Goal: Information Seeking & Learning: Compare options

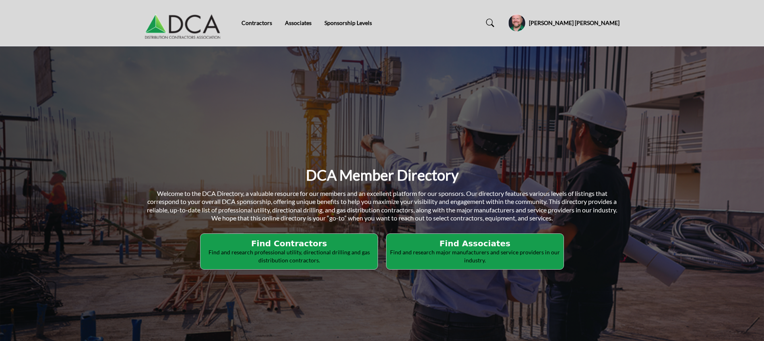
click at [588, 24] on h5 "[PERSON_NAME] [PERSON_NAME]" at bounding box center [574, 23] width 91 height 8
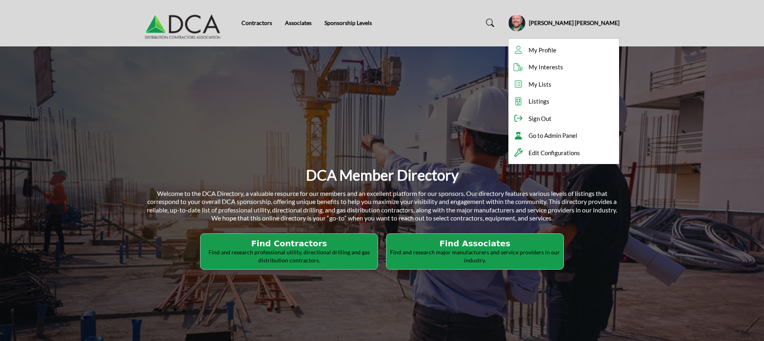
click at [419, 123] on div "DCA Member Directory Welcome to the DCA Directory, a valuable resource for our …" at bounding box center [382, 217] width 764 height 342
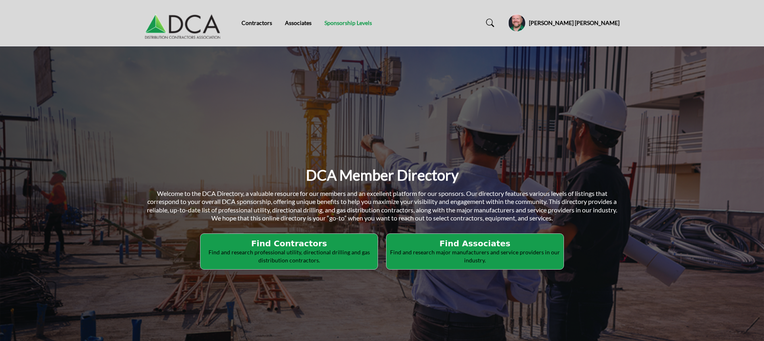
click at [352, 22] on link "Sponsorship Levels" at bounding box center [349, 22] width 48 height 7
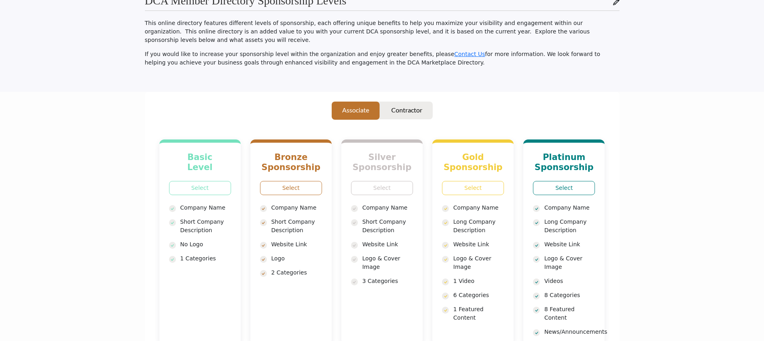
scroll to position [121, 0]
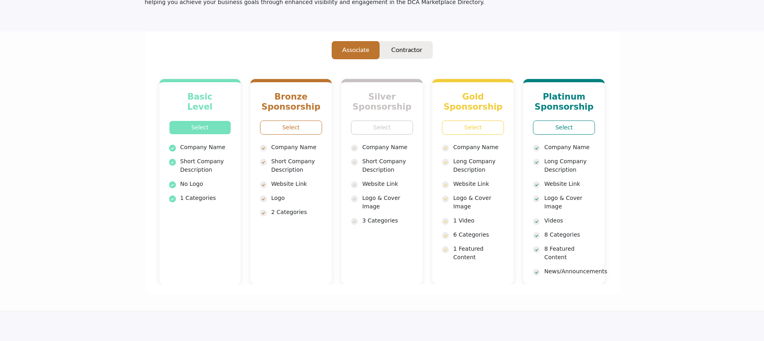
click at [222, 120] on link "Select" at bounding box center [200, 127] width 62 height 14
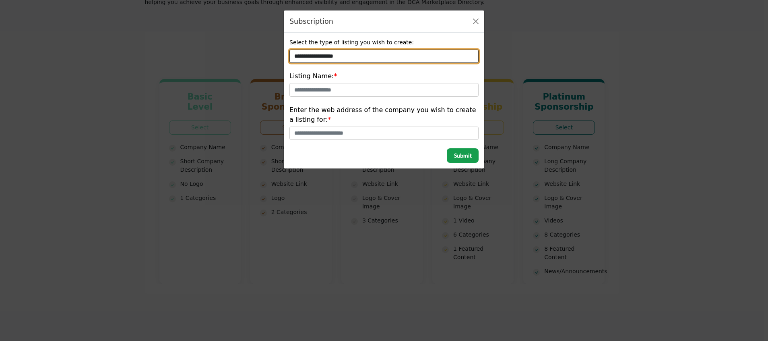
click at [389, 58] on select "**********" at bounding box center [384, 57] width 189 height 14
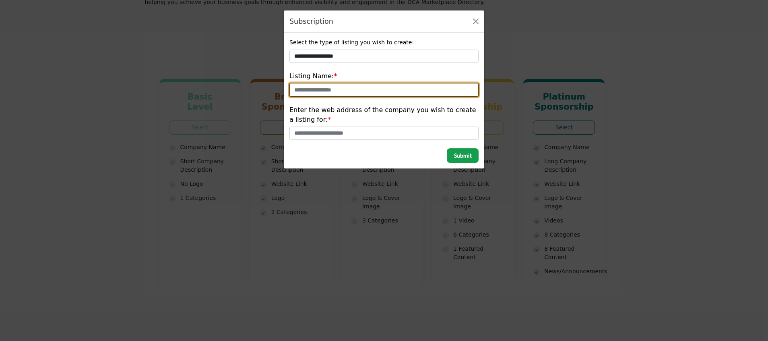
click at [356, 87] on input "text" at bounding box center [384, 90] width 189 height 14
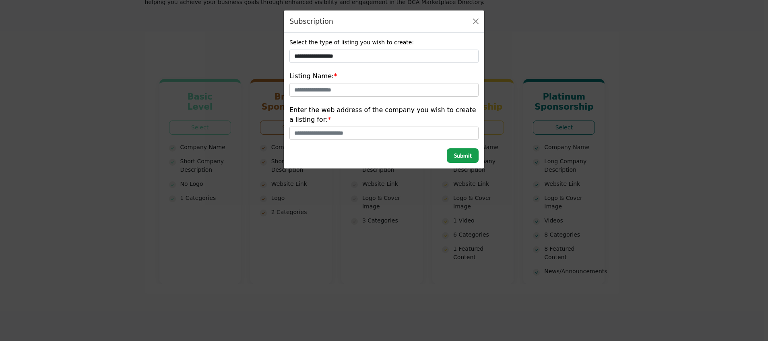
click at [364, 70] on div "**********" at bounding box center [385, 100] width 198 height 125
click at [478, 24] on button "Close" at bounding box center [475, 21] width 11 height 11
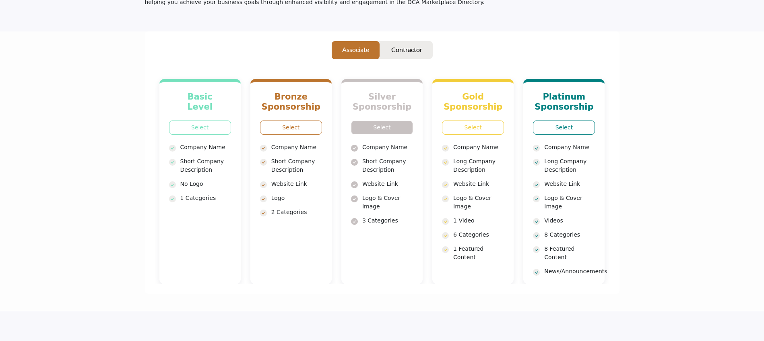
scroll to position [0, 0]
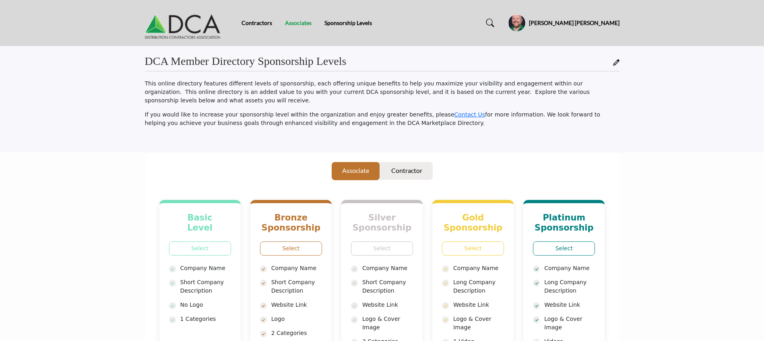
click at [297, 24] on link "Associates" at bounding box center [298, 22] width 27 height 7
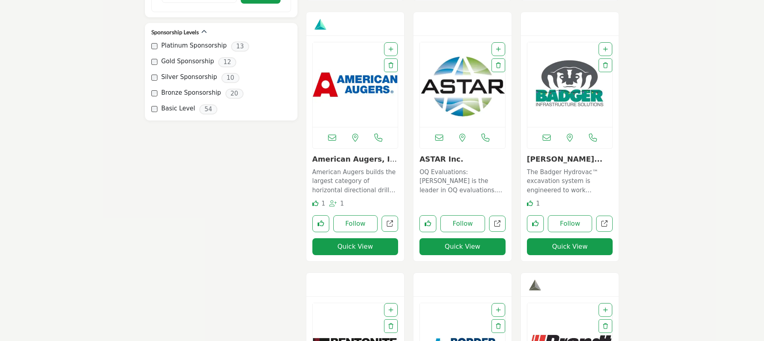
scroll to position [483, 0]
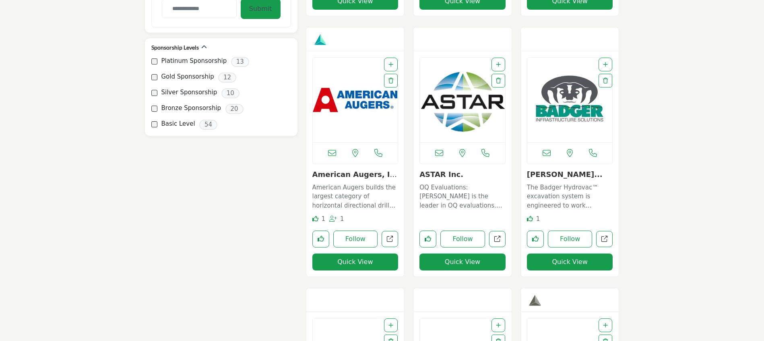
click at [586, 103] on img "Open Listing in new tab" at bounding box center [570, 100] width 85 height 85
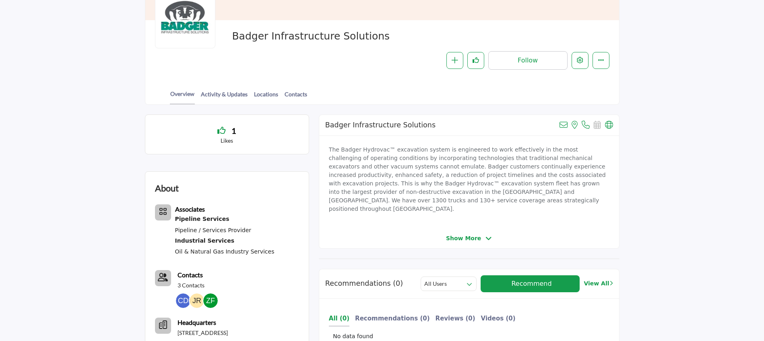
scroll to position [181, 0]
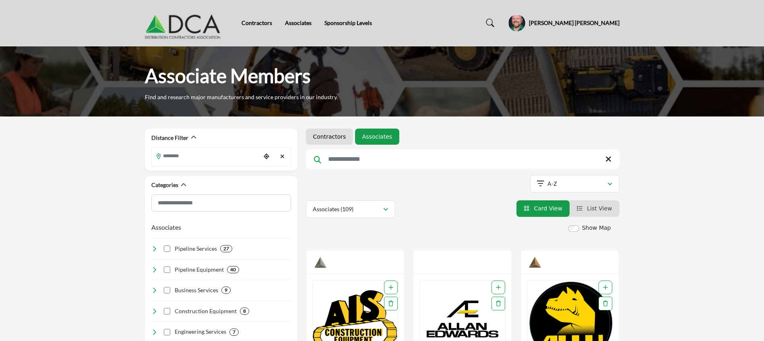
click at [358, 18] on div "Contractors Associates Sponsorship Levels" at bounding box center [382, 23] width 483 height 32
click at [360, 25] on link "Sponsorship Levels" at bounding box center [349, 22] width 48 height 7
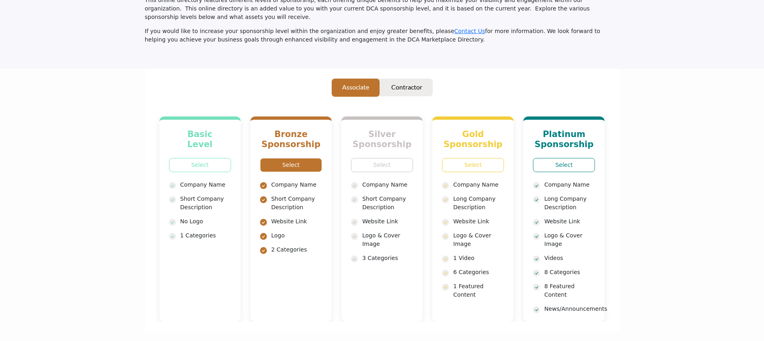
scroll to position [121, 0]
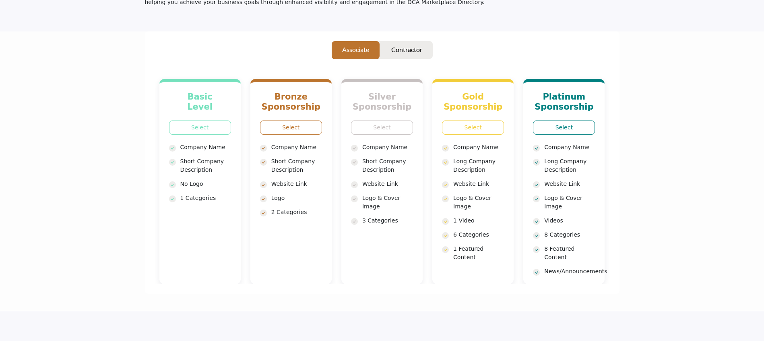
click at [415, 59] on div "Basic Level Select Company Name No Logo" at bounding box center [383, 171] width 456 height 225
click at [416, 45] on p "Contractor" at bounding box center [406, 50] width 31 height 10
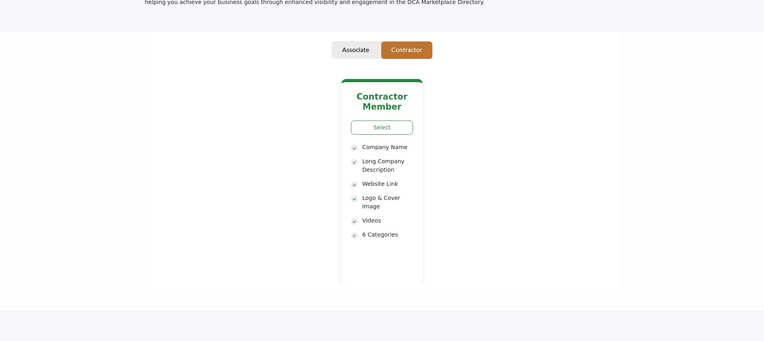
click at [416, 45] on p "Contractor" at bounding box center [406, 50] width 31 height 10
click at [366, 47] on button "Associate" at bounding box center [356, 50] width 48 height 19
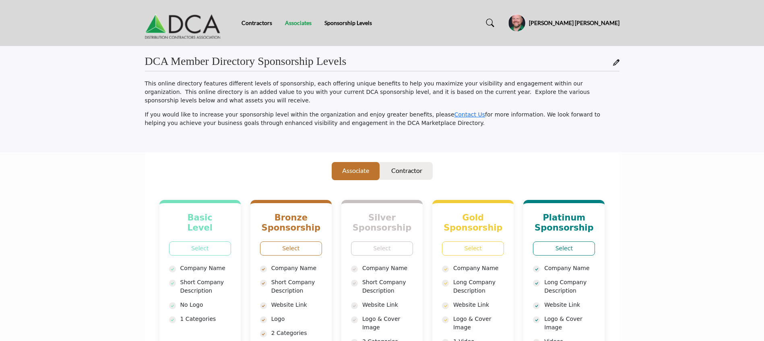
click at [302, 21] on link "Associates" at bounding box center [298, 22] width 27 height 7
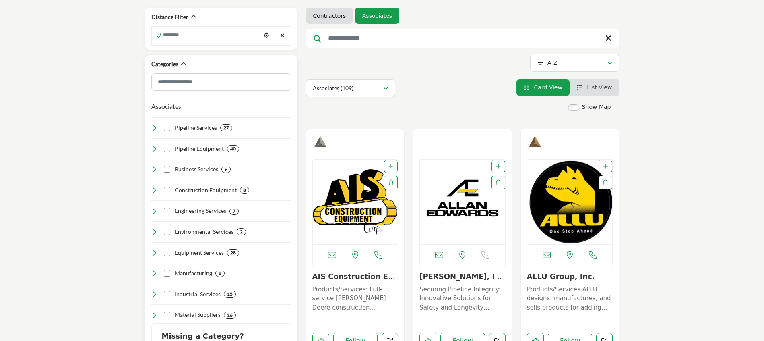
scroll to position [181, 0]
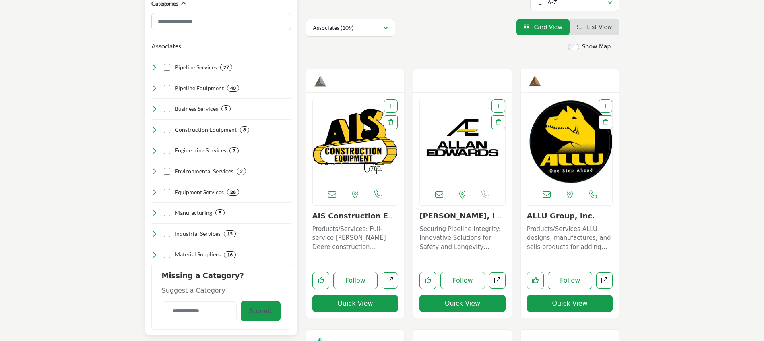
click at [157, 66] on icon at bounding box center [154, 67] width 6 height 6
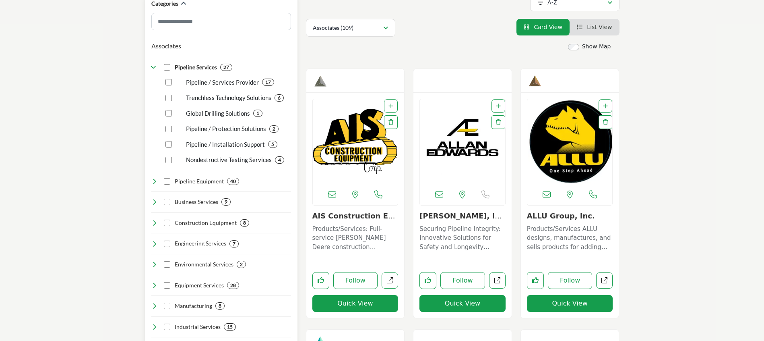
click at [155, 183] on icon at bounding box center [154, 181] width 6 height 6
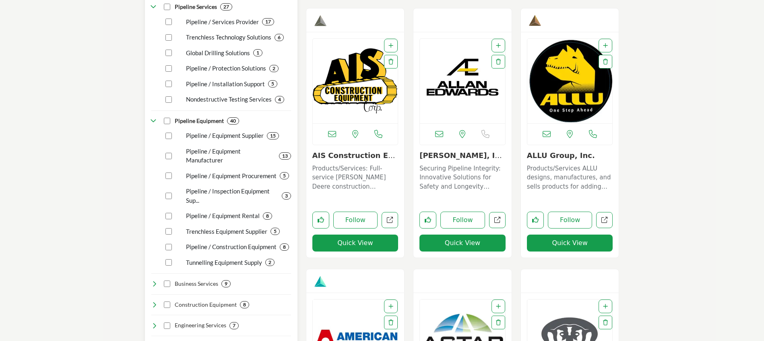
scroll to position [302, 0]
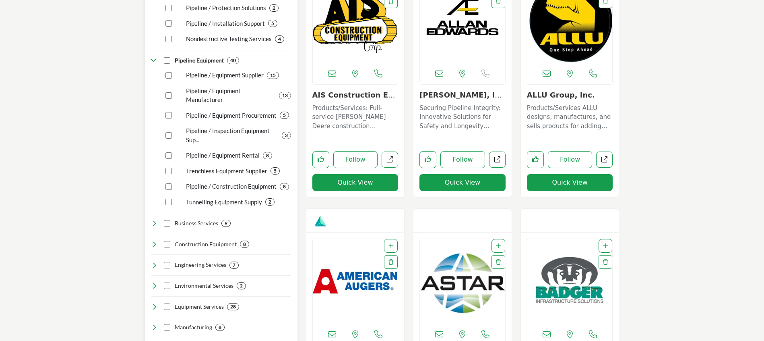
click at [155, 222] on icon at bounding box center [154, 223] width 6 height 6
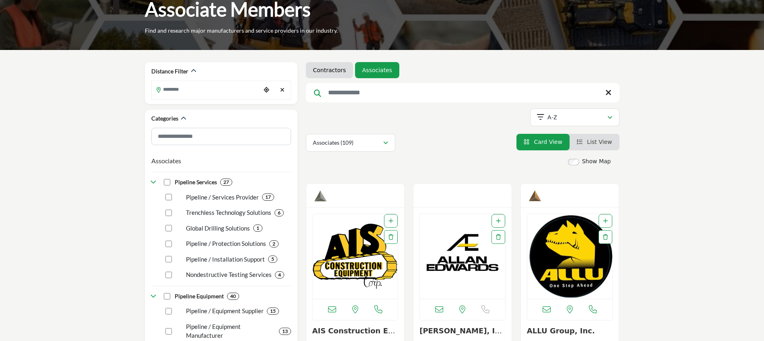
scroll to position [60, 0]
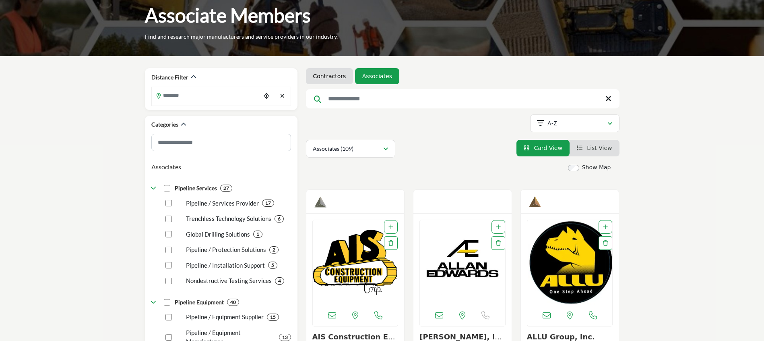
click at [362, 103] on input "Search Keyword" at bounding box center [463, 98] width 314 height 19
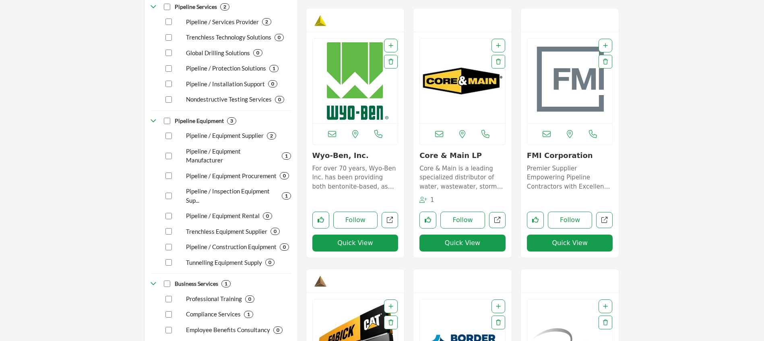
scroll to position [181, 0]
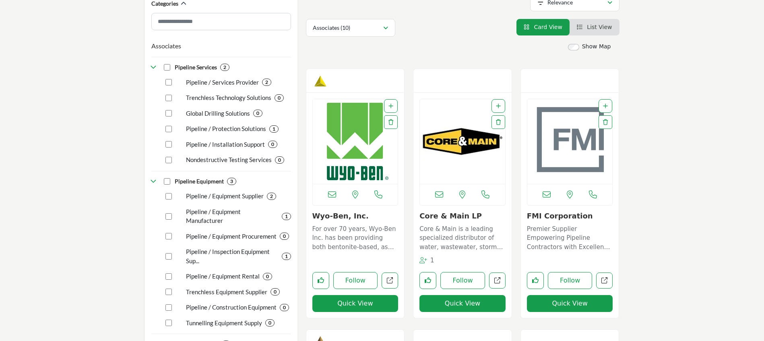
type input "***"
click at [347, 141] on img "Open Listing in new tab" at bounding box center [355, 141] width 85 height 85
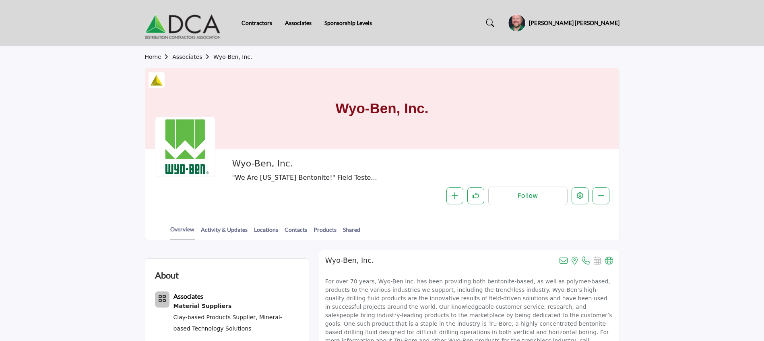
click at [358, 82] on h1 "Wyo-Ben, Inc." at bounding box center [382, 108] width 93 height 81
click at [441, 132] on div "Wyo-Ben, Inc." at bounding box center [382, 108] width 474 height 81
click at [603, 192] on button "More details" at bounding box center [601, 195] width 17 height 17
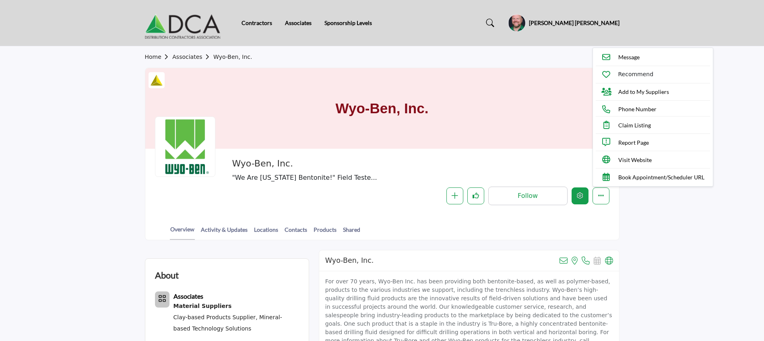
click at [583, 199] on icon "Edit company" at bounding box center [580, 195] width 6 height 6
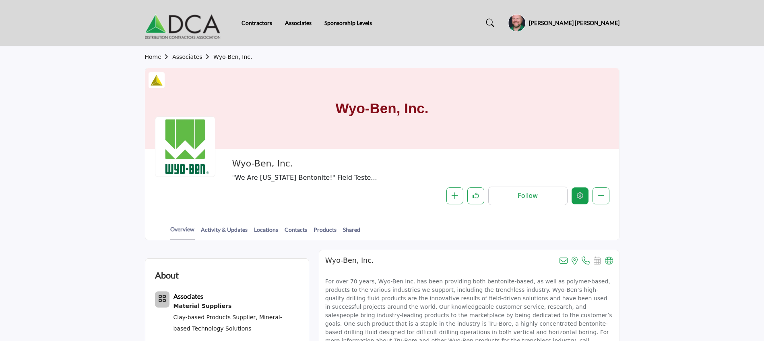
click at [583, 196] on button "Edit company" at bounding box center [580, 195] width 17 height 17
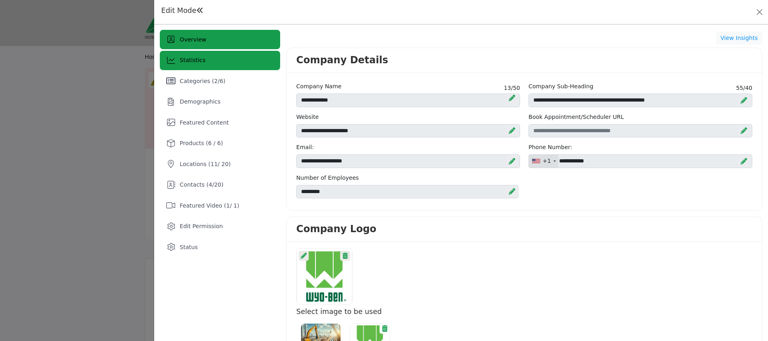
click at [191, 59] on span "Statistics" at bounding box center [193, 60] width 26 height 6
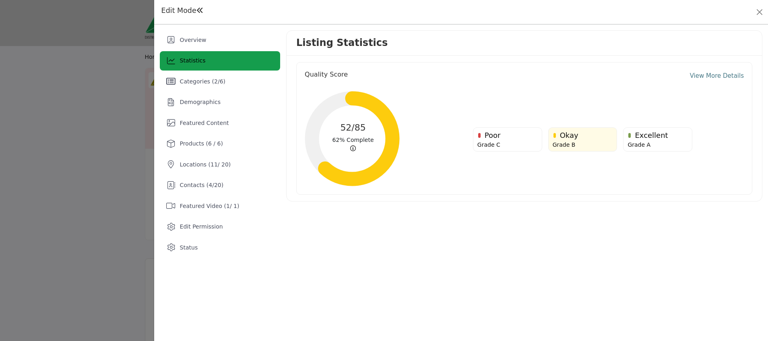
click at [724, 74] on link "View More Details" at bounding box center [717, 75] width 54 height 9
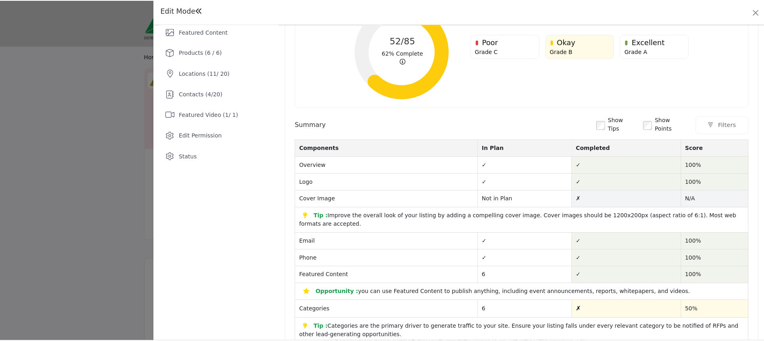
scroll to position [66, 0]
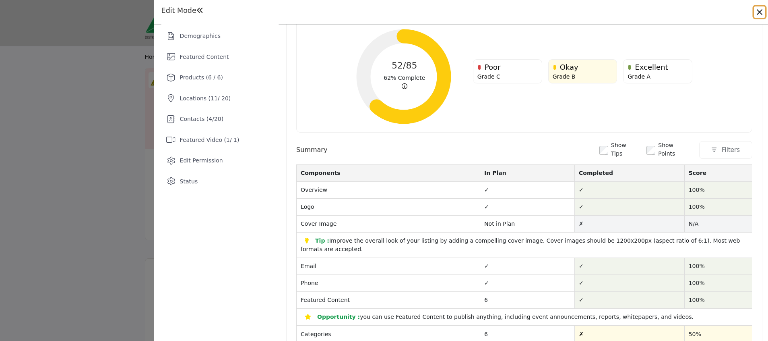
click at [764, 13] on button "Close" at bounding box center [759, 11] width 11 height 11
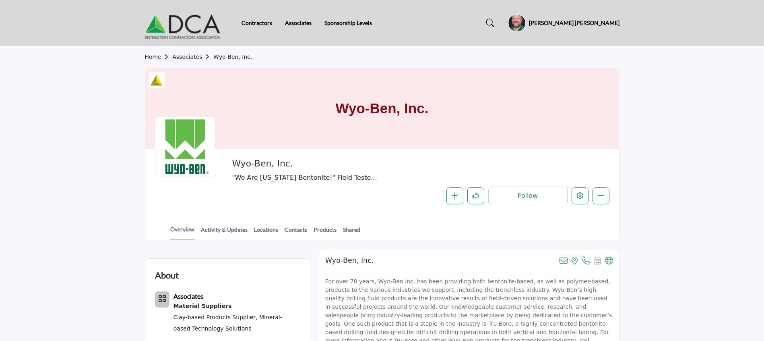
click at [300, 17] on div "Contractors Associates Sponsorship Levels" at bounding box center [382, 23] width 483 height 32
click at [300, 23] on link "Associates" at bounding box center [298, 22] width 27 height 7
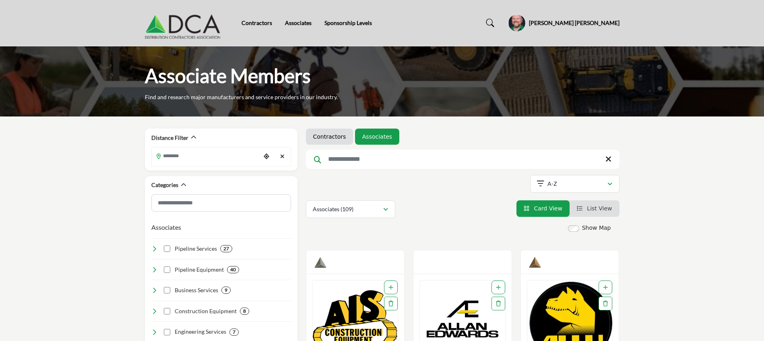
click at [443, 165] on input "Search Keyword" at bounding box center [463, 158] width 314 height 19
type input "*******"
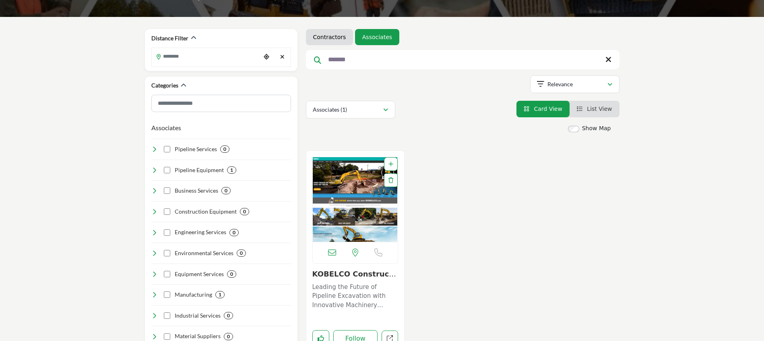
scroll to position [181, 0]
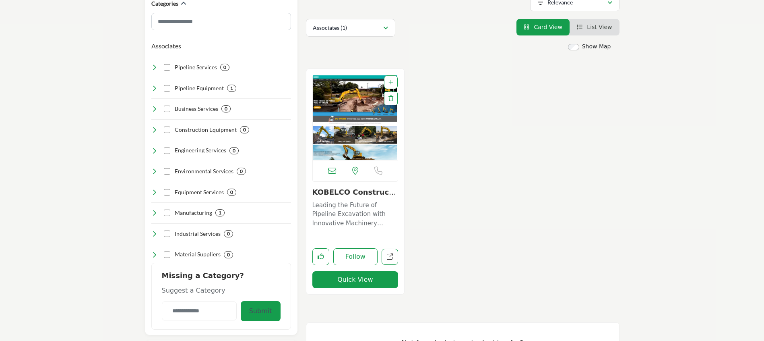
click at [374, 132] on img "Open Listing in new tab" at bounding box center [355, 117] width 85 height 85
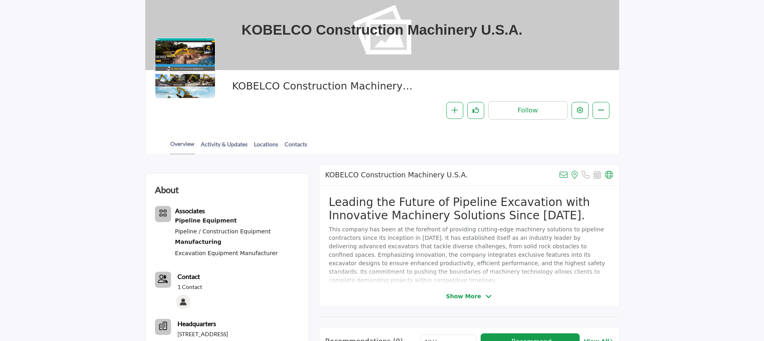
scroll to position [60, 0]
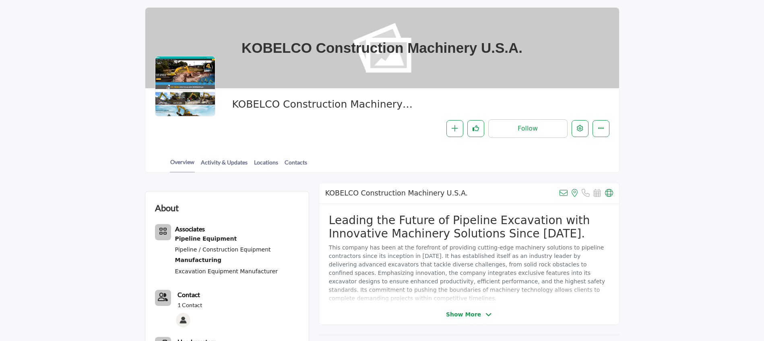
click at [476, 313] on span "Show More" at bounding box center [463, 314] width 35 height 8
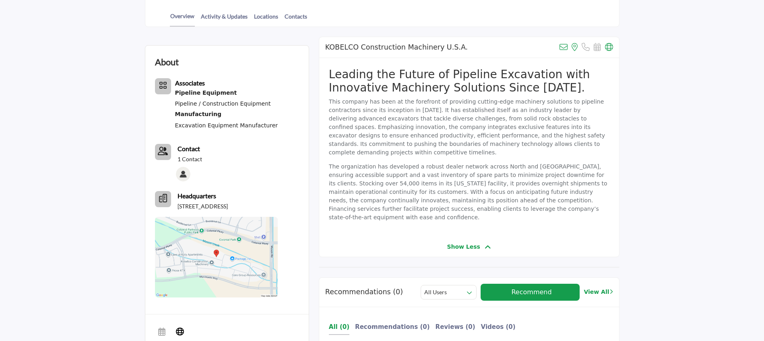
scroll to position [242, 0]
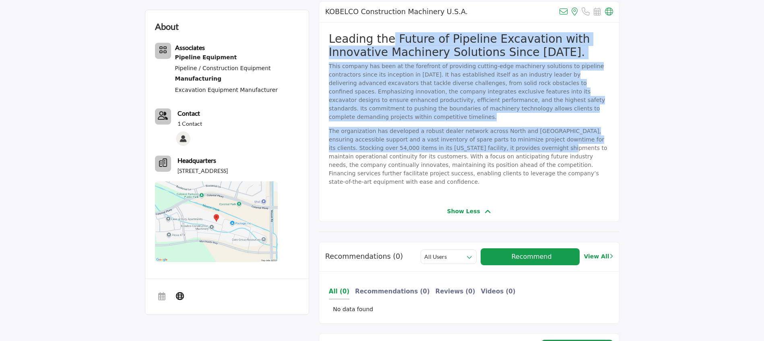
drag, startPoint x: 387, startPoint y: 42, endPoint x: 476, endPoint y: 136, distance: 129.3
click at [476, 136] on div "Leading the Future of Pipeline Excavation with Innovative Machinery Solutions S…" at bounding box center [469, 112] width 300 height 179
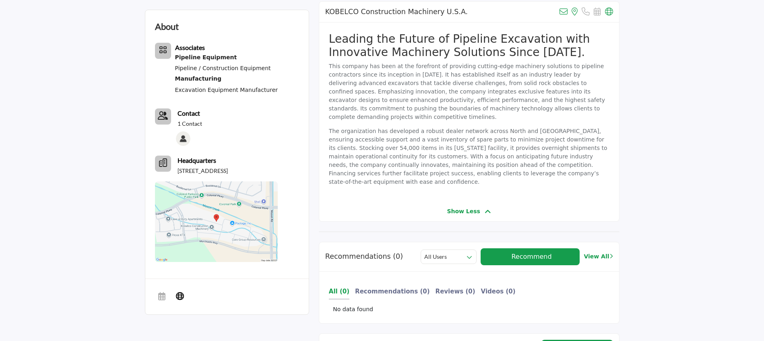
drag, startPoint x: 476, startPoint y: 136, endPoint x: 488, endPoint y: 152, distance: 20.5
click at [488, 152] on p "The organization has developed a robust dealer network across North and Latin A…" at bounding box center [469, 156] width 281 height 59
drag, startPoint x: 488, startPoint y: 152, endPoint x: 445, endPoint y: 120, distance: 53.6
click at [445, 127] on p "The organization has developed a robust dealer network across North and Latin A…" at bounding box center [469, 156] width 281 height 59
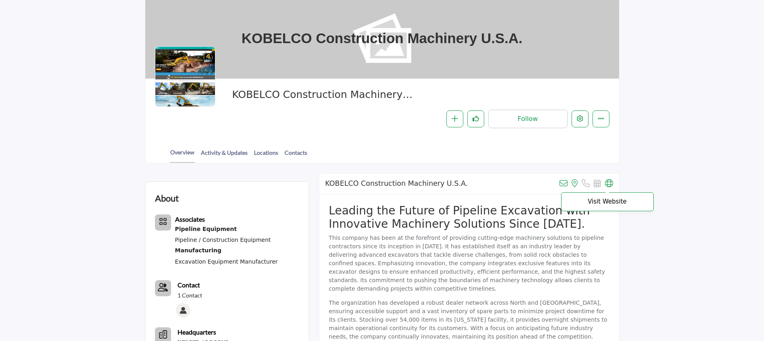
scroll to position [38, 0]
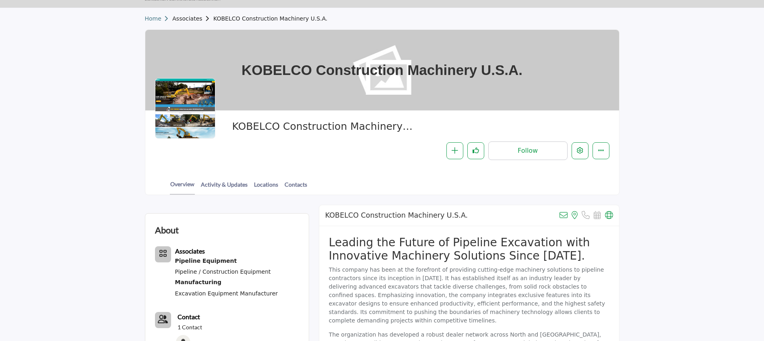
click at [161, 20] on link "Home" at bounding box center [159, 18] width 28 height 6
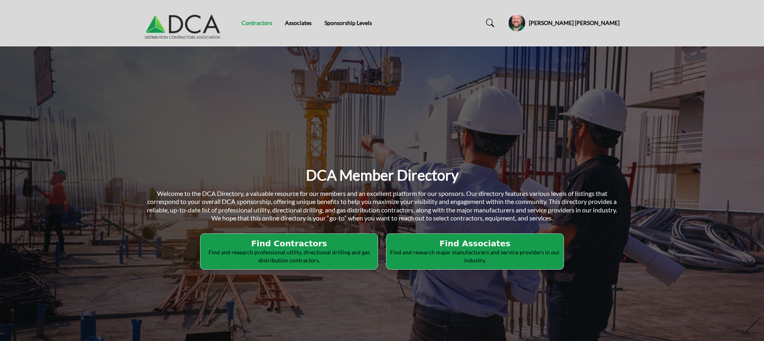
click at [260, 21] on link "Contractors" at bounding box center [257, 22] width 31 height 7
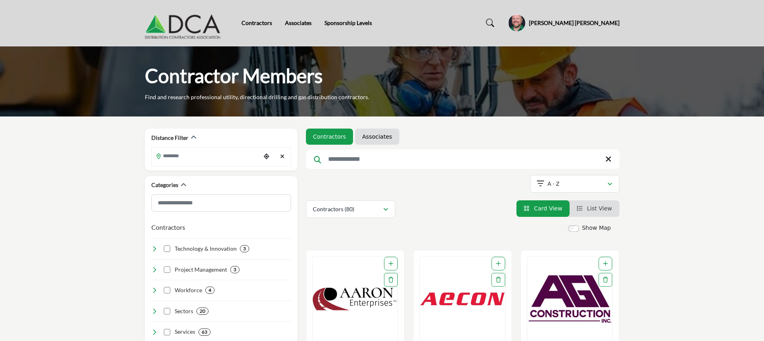
click at [383, 168] on input "Search Keyword" at bounding box center [463, 158] width 314 height 19
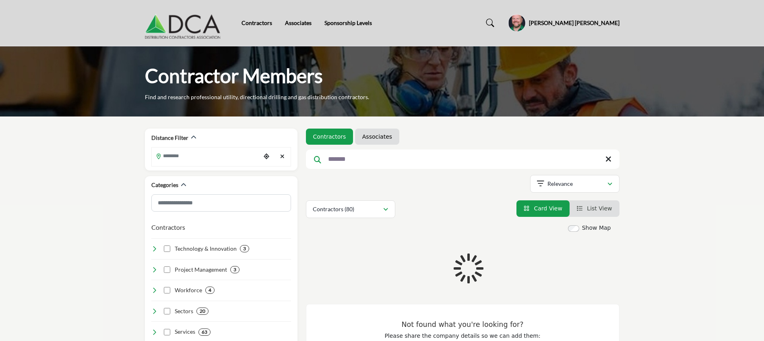
type input "*******"
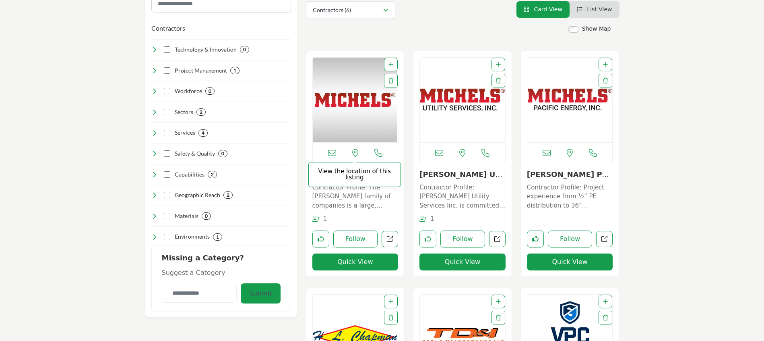
scroll to position [181, 0]
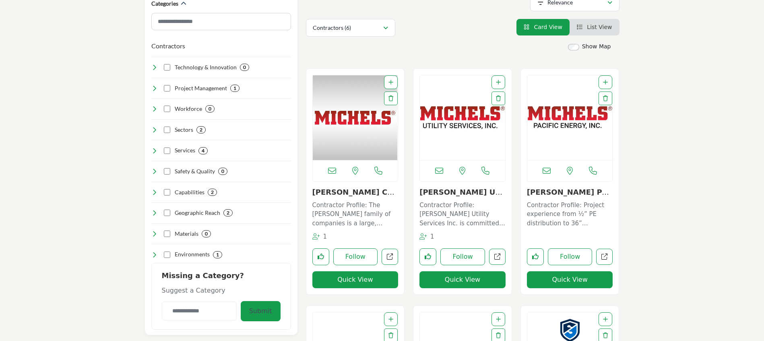
click at [371, 87] on img "Open Listing in new tab" at bounding box center [355, 117] width 85 height 85
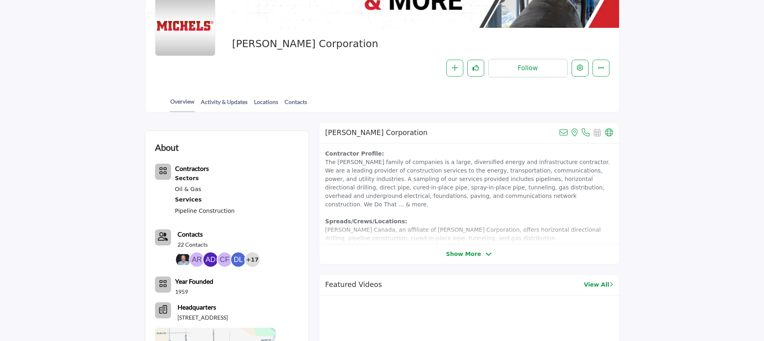
scroll to position [181, 0]
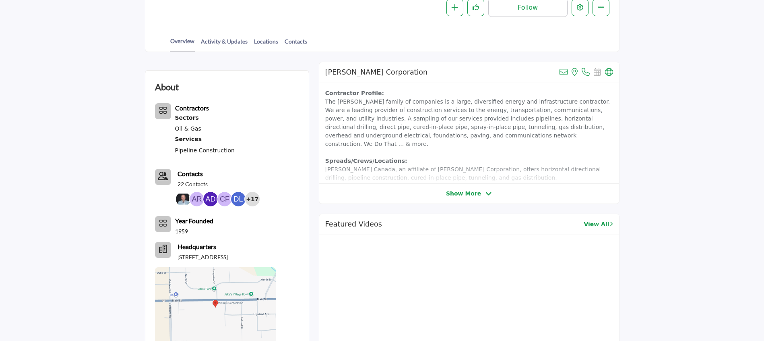
click at [476, 193] on span "Show More" at bounding box center [463, 193] width 35 height 8
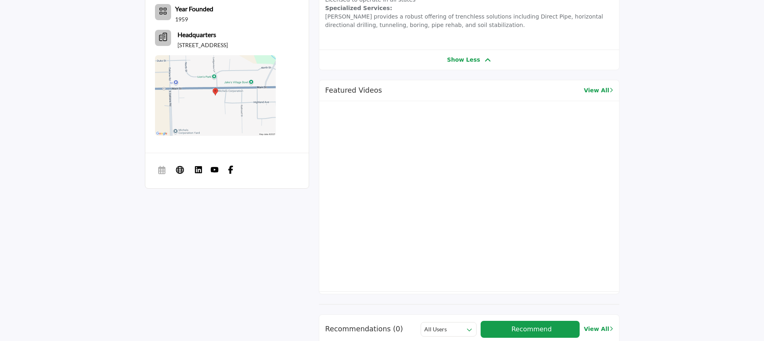
scroll to position [423, 0]
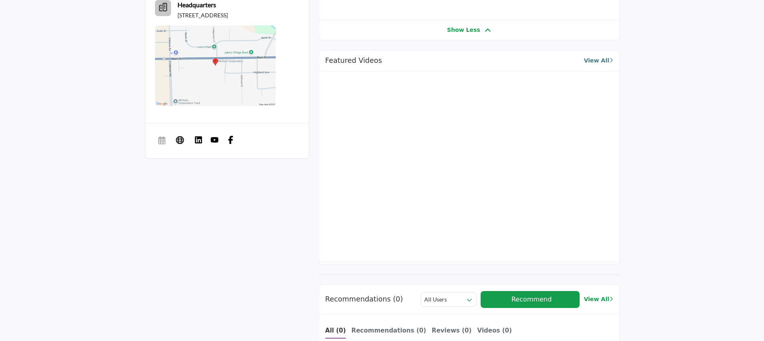
click at [600, 56] on link "View All" at bounding box center [598, 60] width 29 height 8
click at [598, 56] on link "View All" at bounding box center [598, 60] width 29 height 8
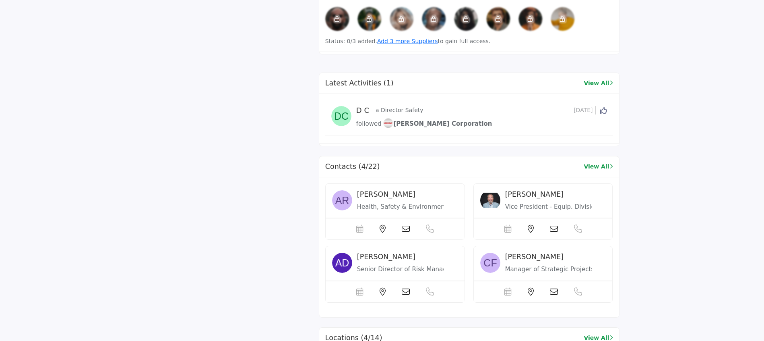
scroll to position [906, 0]
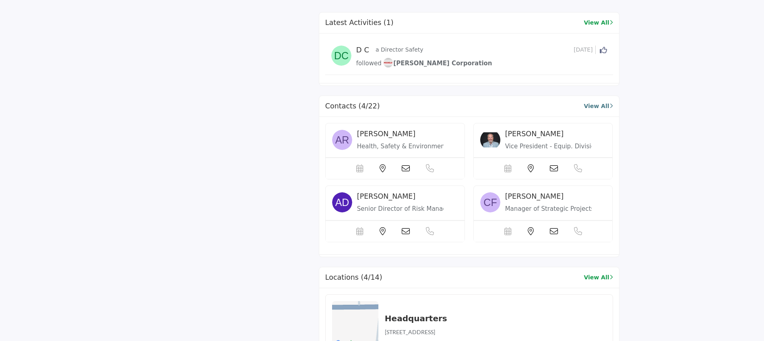
click at [599, 102] on link "View All" at bounding box center [598, 106] width 29 height 8
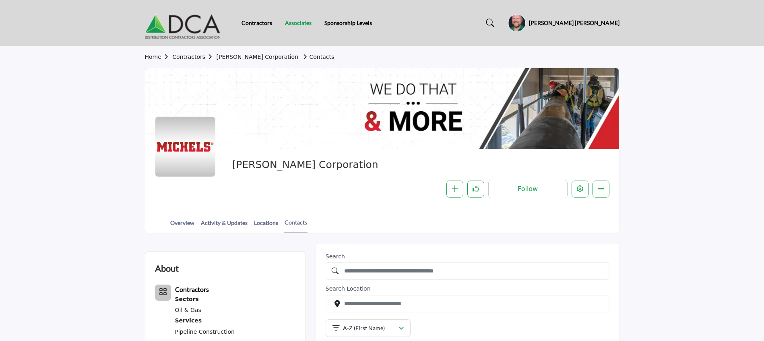
click at [300, 26] on link "Associates" at bounding box center [298, 22] width 27 height 7
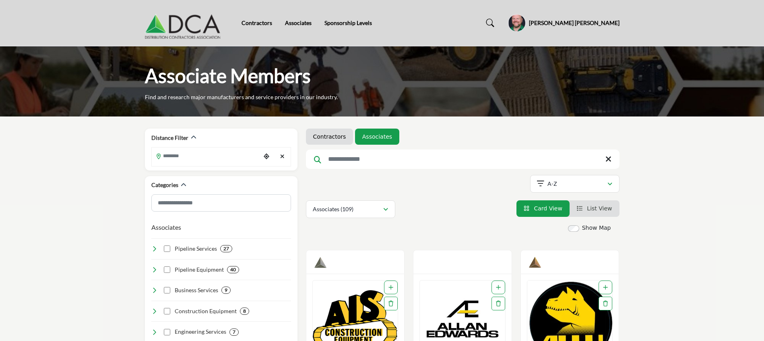
click at [437, 161] on input "Search Keyword" at bounding box center [463, 158] width 314 height 19
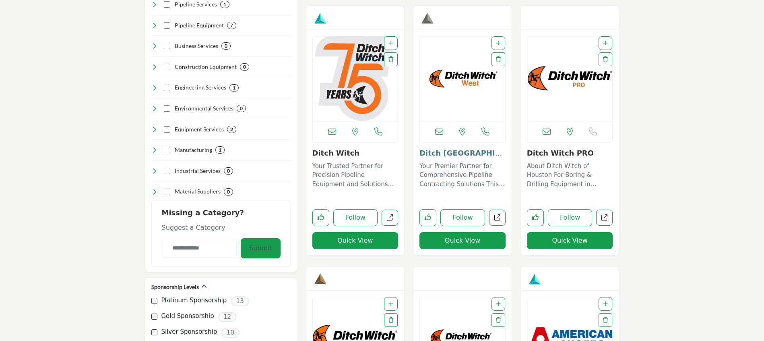
scroll to position [242, 0]
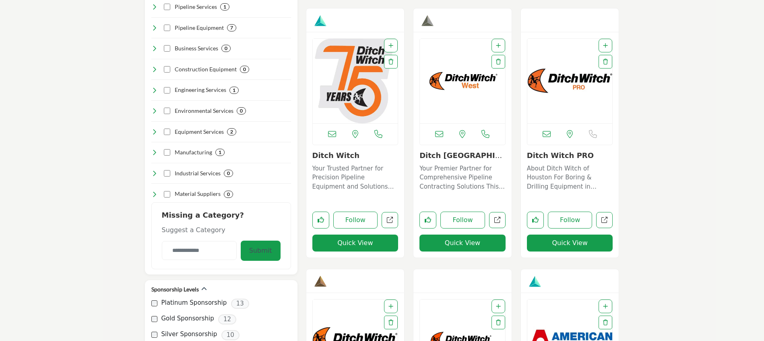
type input "*****"
click at [348, 81] on img "Open Listing in new tab" at bounding box center [355, 81] width 85 height 85
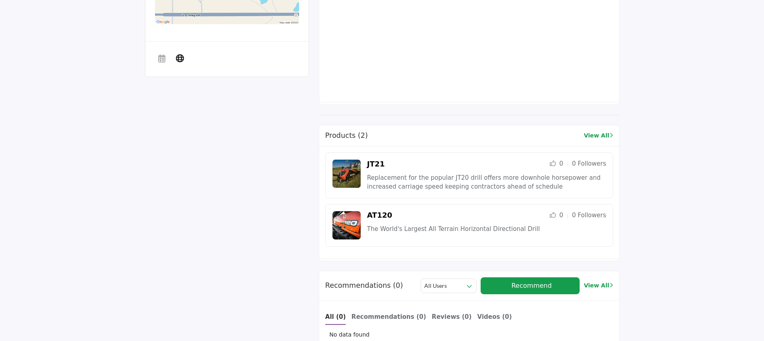
scroll to position [544, 0]
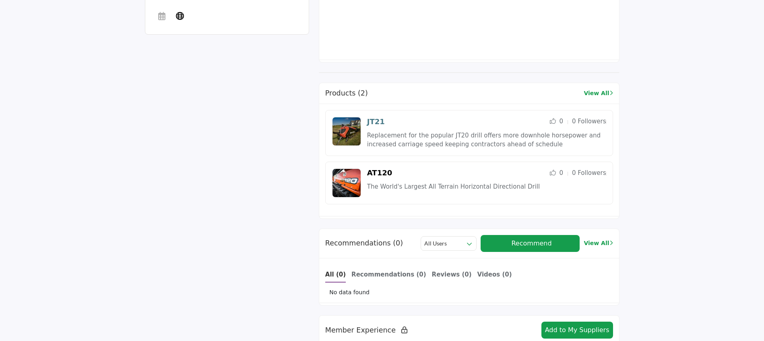
click at [375, 126] on link "JT21" at bounding box center [376, 121] width 18 height 8
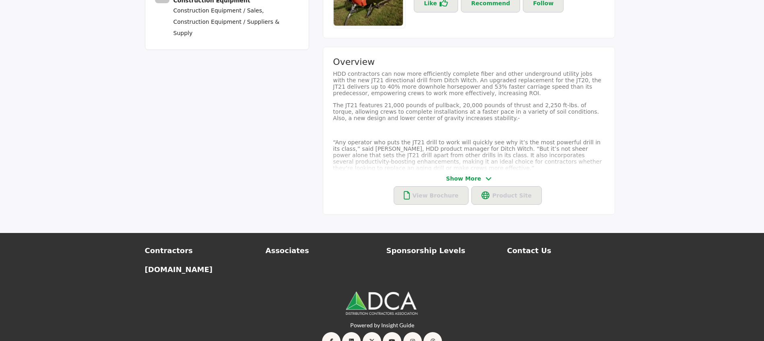
scroll to position [242, 0]
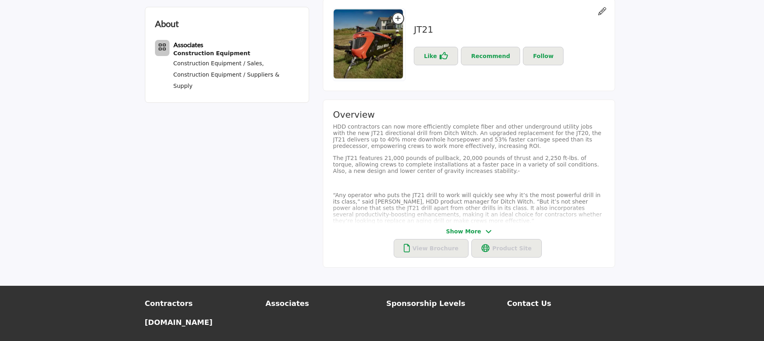
click at [487, 230] on icon at bounding box center [489, 231] width 6 height 7
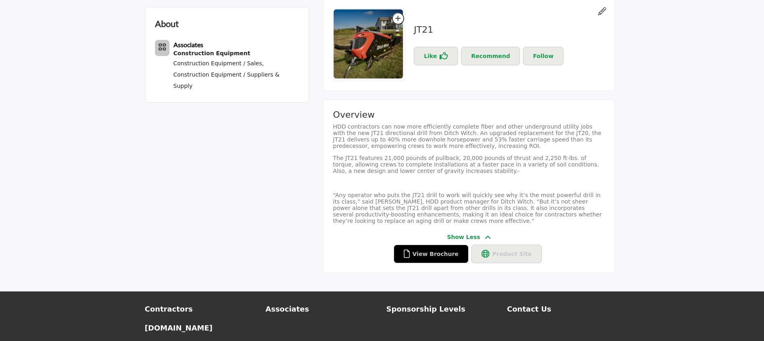
click at [452, 263] on button "View Brochure" at bounding box center [431, 253] width 75 height 19
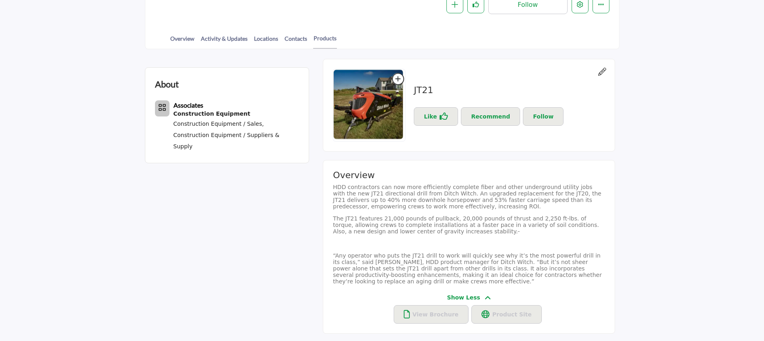
scroll to position [60, 0]
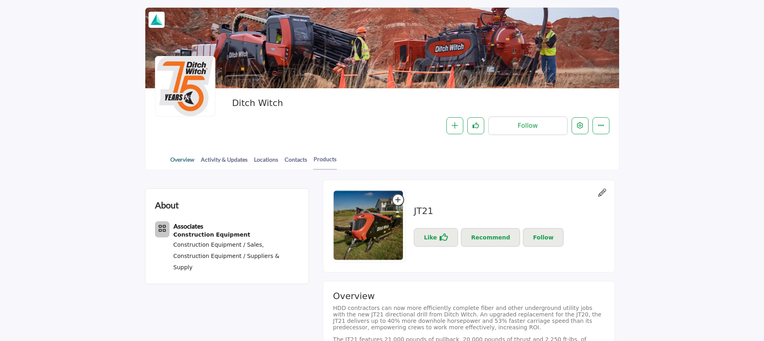
click at [175, 162] on link "Overview" at bounding box center [182, 162] width 25 height 14
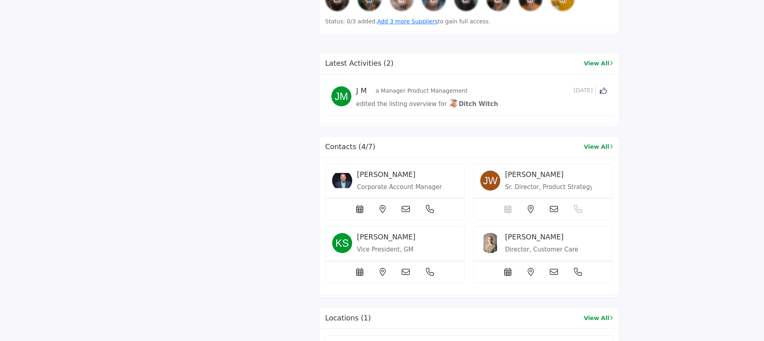
scroll to position [906, 0]
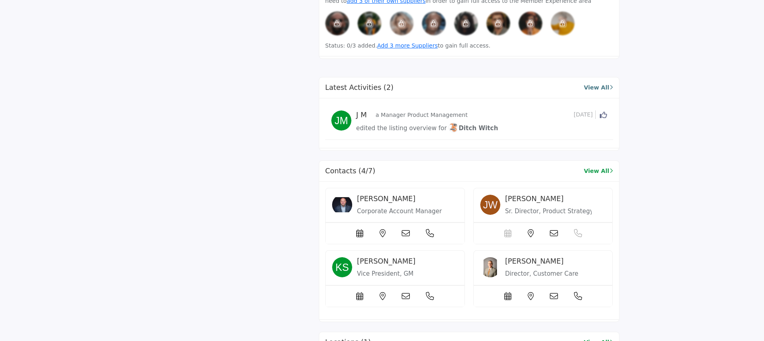
click at [601, 89] on link "View All" at bounding box center [598, 87] width 29 height 8
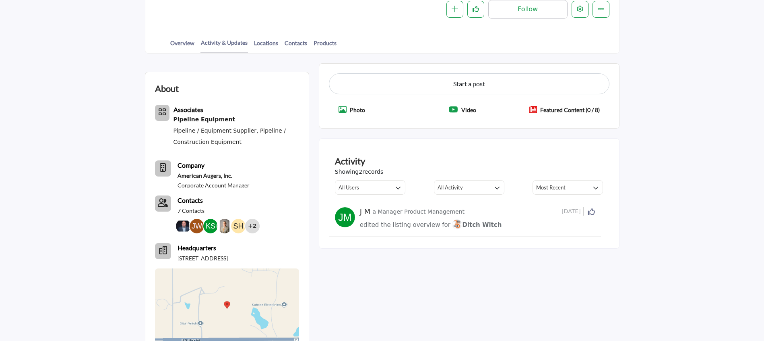
scroll to position [181, 0]
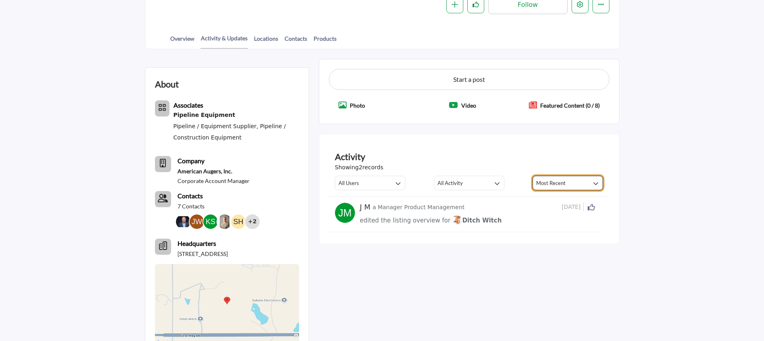
click at [561, 189] on button "Most Recent" at bounding box center [568, 183] width 70 height 14
click at [565, 202] on span "Most Relevant" at bounding box center [573, 199] width 74 height 11
click at [588, 108] on p "Featured Content (0 / 8)" at bounding box center [571, 105] width 60 height 8
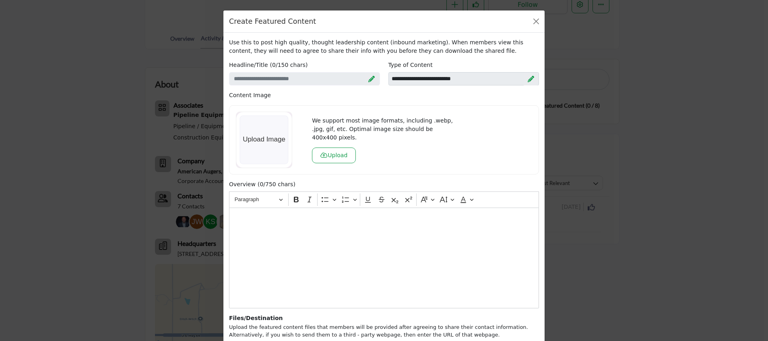
click at [539, 31] on div "Create Featured Content" at bounding box center [384, 21] width 321 height 22
click at [533, 14] on div "Create Featured Content" at bounding box center [384, 21] width 321 height 22
click at [533, 15] on div "Create Featured Content" at bounding box center [384, 21] width 321 height 22
click at [533, 25] on button "Close" at bounding box center [536, 21] width 11 height 11
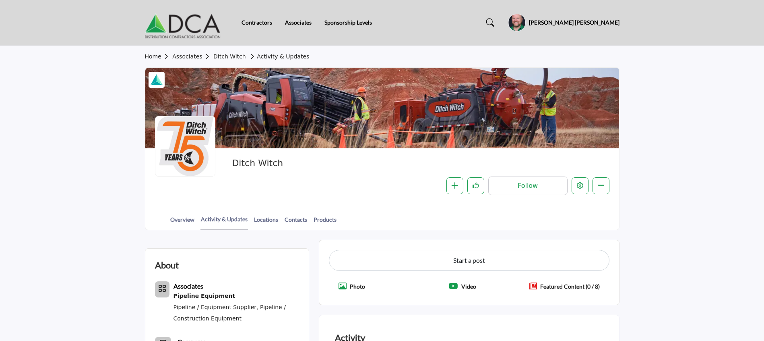
scroll to position [0, 0]
click at [193, 216] on link "Overview" at bounding box center [182, 222] width 25 height 14
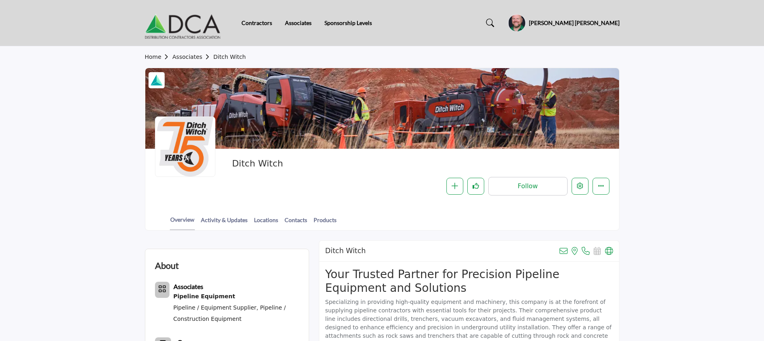
click at [305, 29] on div "Contractors Associates Sponsorship Levels" at bounding box center [382, 23] width 483 height 32
click at [305, 21] on link "Associates" at bounding box center [298, 22] width 27 height 7
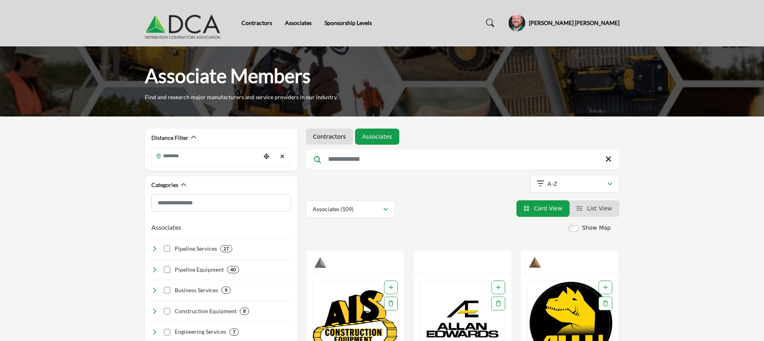
click at [365, 165] on input "Search Keyword" at bounding box center [463, 158] width 314 height 19
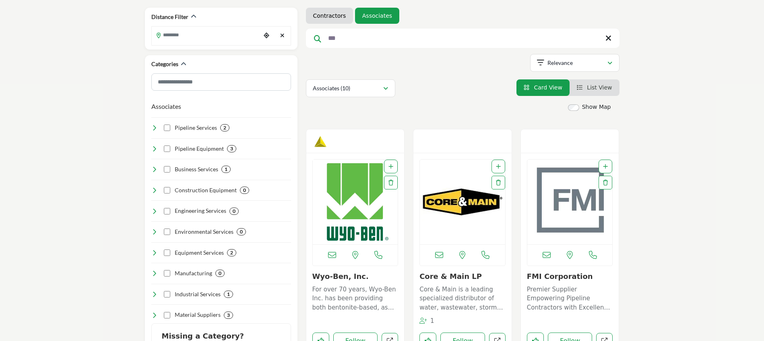
scroll to position [181, 0]
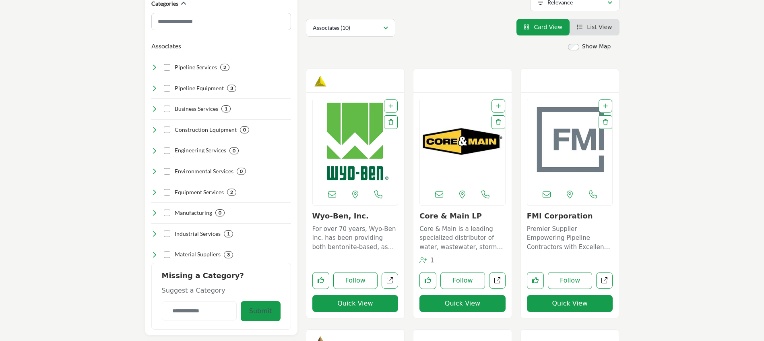
type input "***"
click at [356, 127] on img "Open Listing in new tab" at bounding box center [355, 141] width 85 height 85
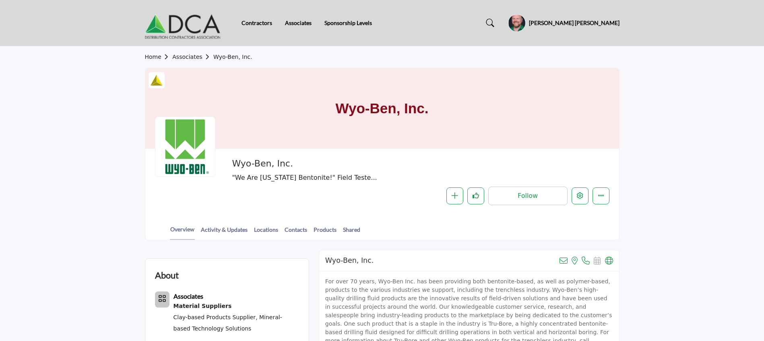
click at [599, 18] on div "Jacob Adams Mireles My Profile My Interests My Lists Listings Sign Out Go to Ad…" at bounding box center [564, 23] width 112 height 18
click at [599, 24] on h5 "[PERSON_NAME] [PERSON_NAME]" at bounding box center [574, 23] width 91 height 8
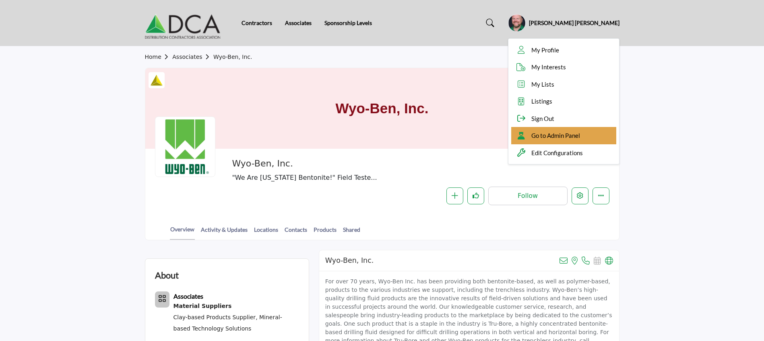
click at [580, 135] on span "Go to Admin Panel" at bounding box center [556, 135] width 49 height 9
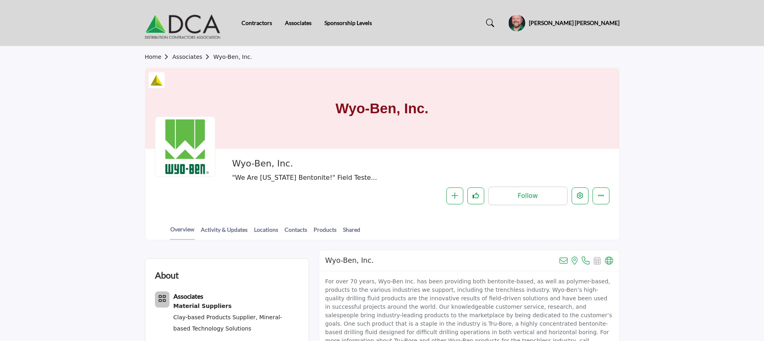
click at [361, 18] on div "Contractors Associates Sponsorship Levels" at bounding box center [382, 23] width 483 height 32
click at [361, 25] on link "Sponsorship Levels" at bounding box center [349, 22] width 48 height 7
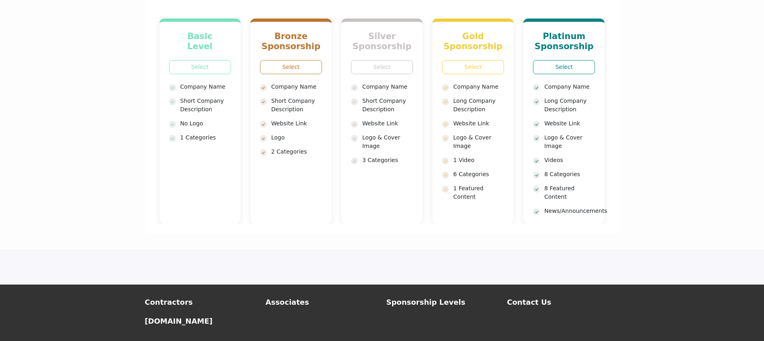
scroll to position [121, 0]
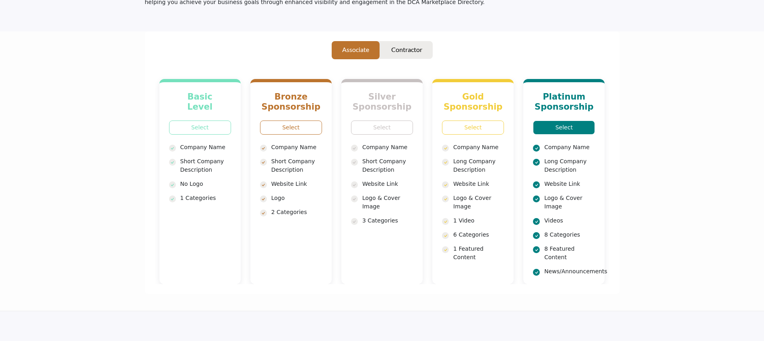
click at [576, 120] on link "Select" at bounding box center [564, 127] width 62 height 14
click at [572, 120] on link "Select" at bounding box center [564, 127] width 62 height 14
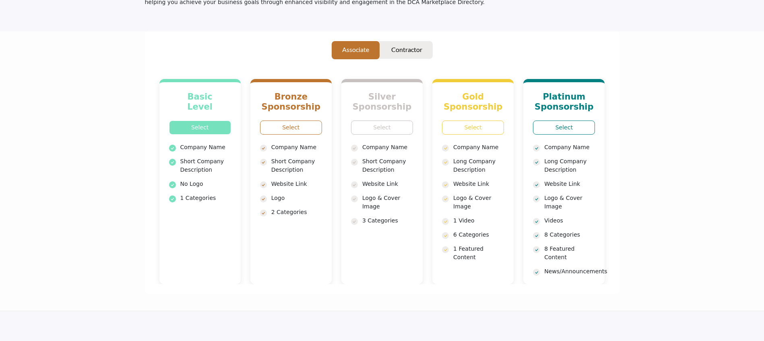
click at [195, 120] on link "Select" at bounding box center [200, 127] width 62 height 14
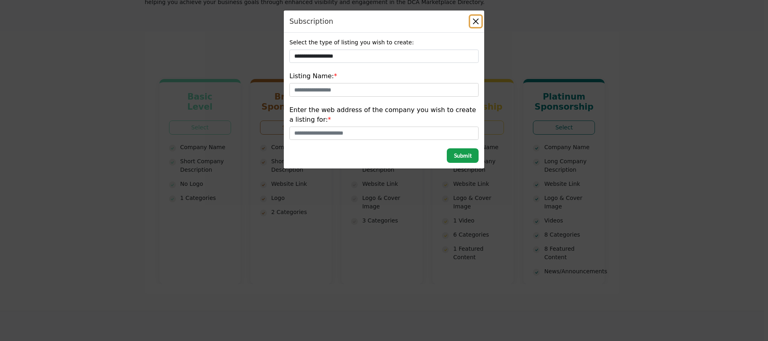
click at [479, 22] on button "Close" at bounding box center [475, 21] width 11 height 11
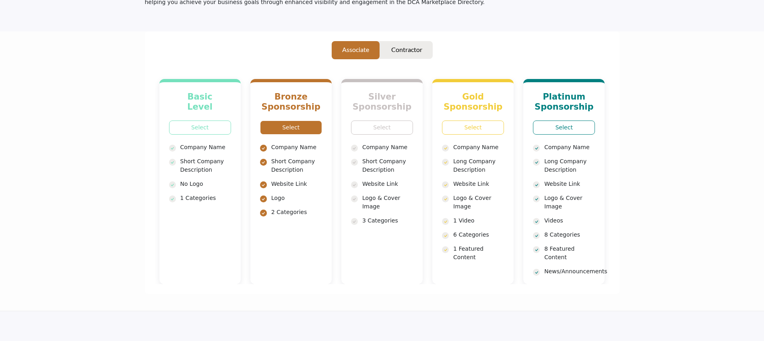
click at [268, 111] on div "Bronze Sponsorship Select" at bounding box center [291, 181] width 81 height 205
click at [286, 121] on link "Select" at bounding box center [291, 127] width 62 height 14
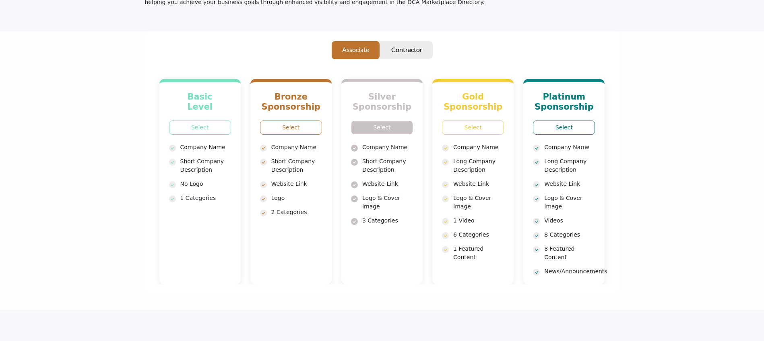
click at [367, 124] on link "Select" at bounding box center [382, 127] width 62 height 14
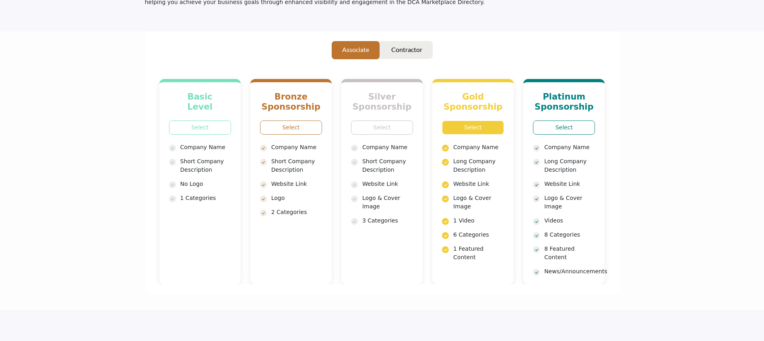
click at [487, 120] on link "Select" at bounding box center [473, 127] width 62 height 14
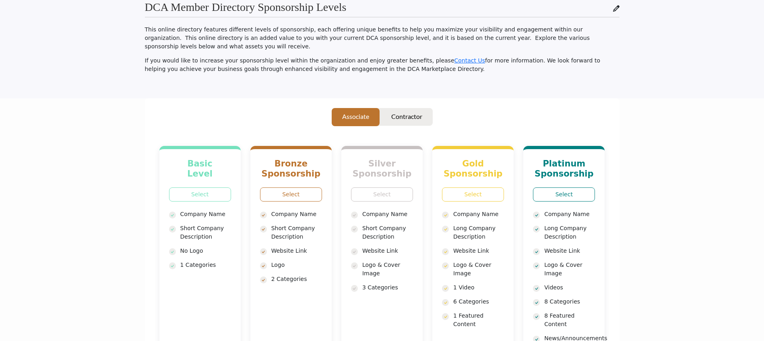
scroll to position [0, 0]
